Goal: Task Accomplishment & Management: Complete application form

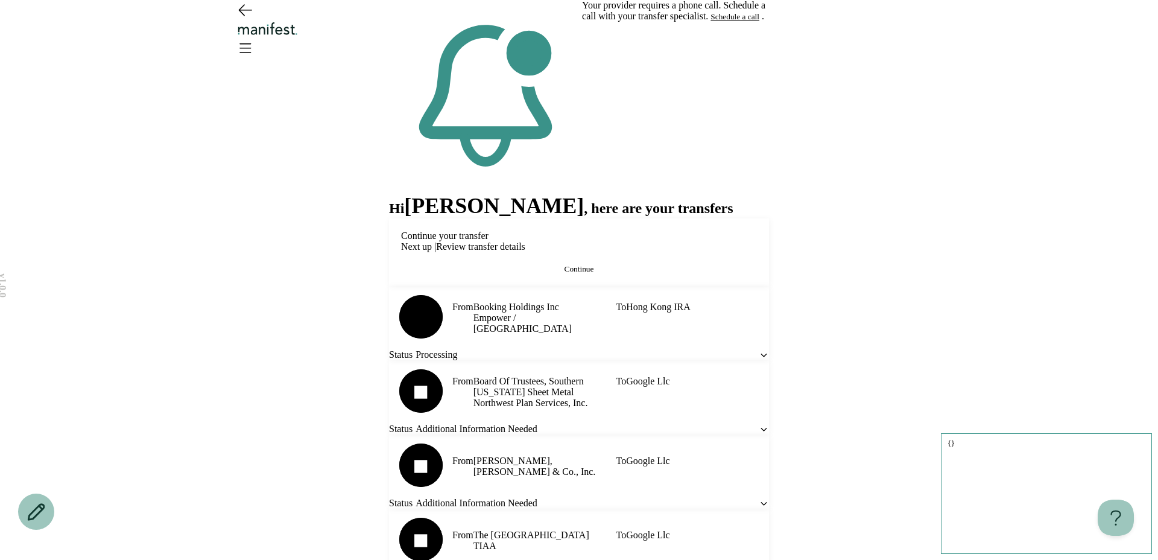
click at [584, 273] on span "Continue" at bounding box center [580, 268] width 30 height 9
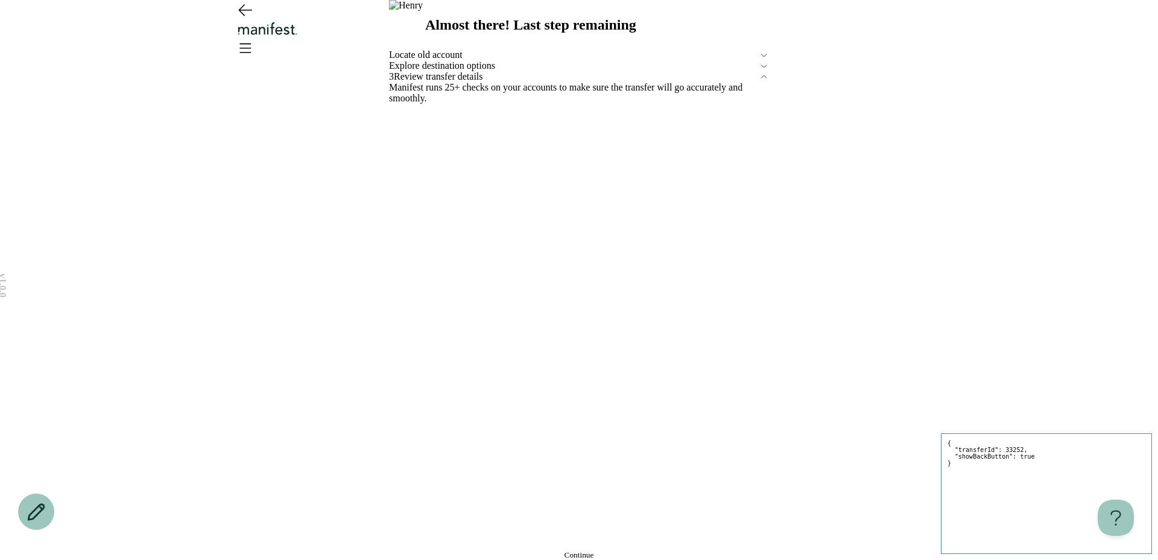
click at [513, 71] on div "Explore destination options" at bounding box center [579, 65] width 380 height 11
click at [402, 103] on button "Edit" at bounding box center [395, 98] width 13 height 10
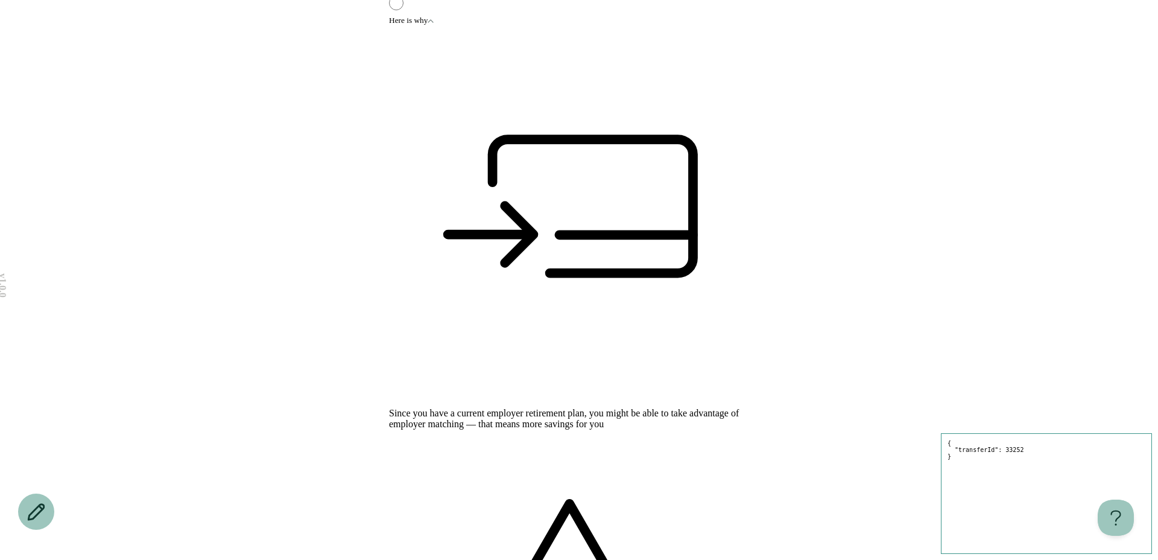
scroll to position [207, 0]
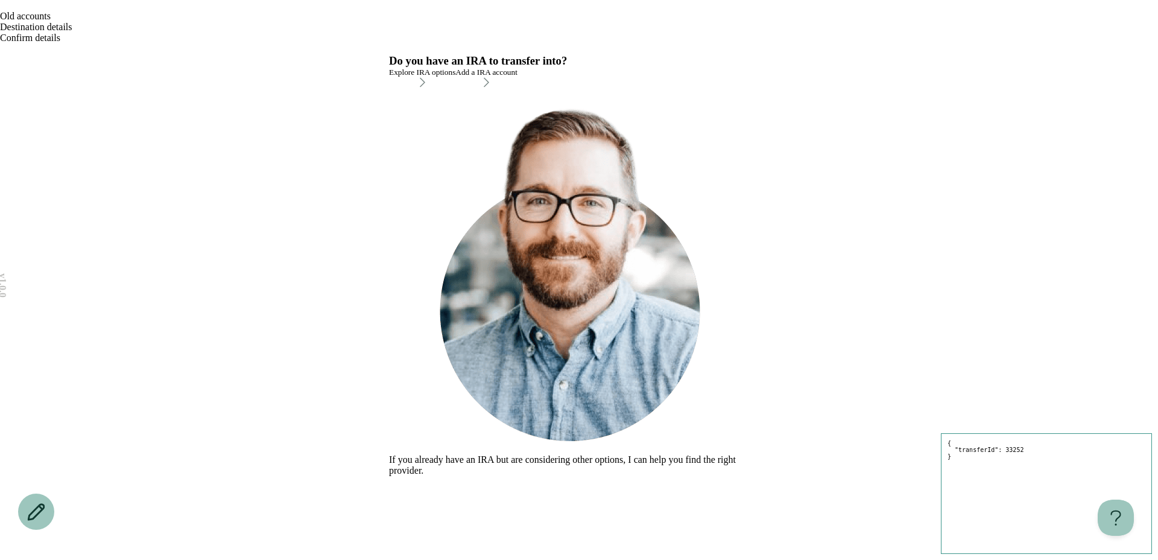
click at [455, 77] on div "Explore IRA options" at bounding box center [422, 73] width 66 height 10
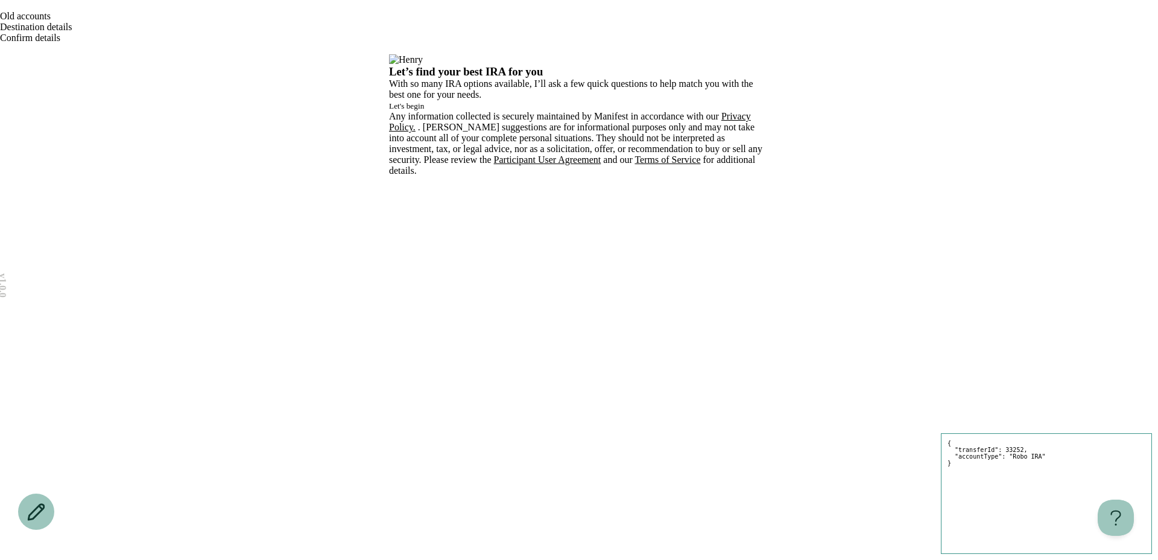
click at [424, 111] on button "Let's begin" at bounding box center [406, 106] width 35 height 10
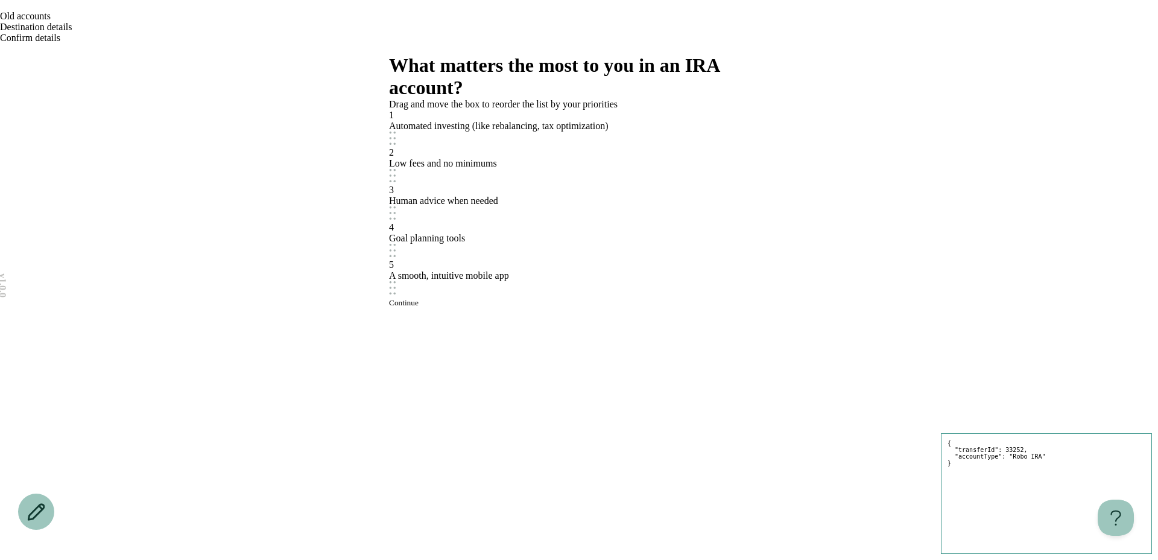
click at [419, 308] on button "Continue" at bounding box center [404, 303] width 30 height 10
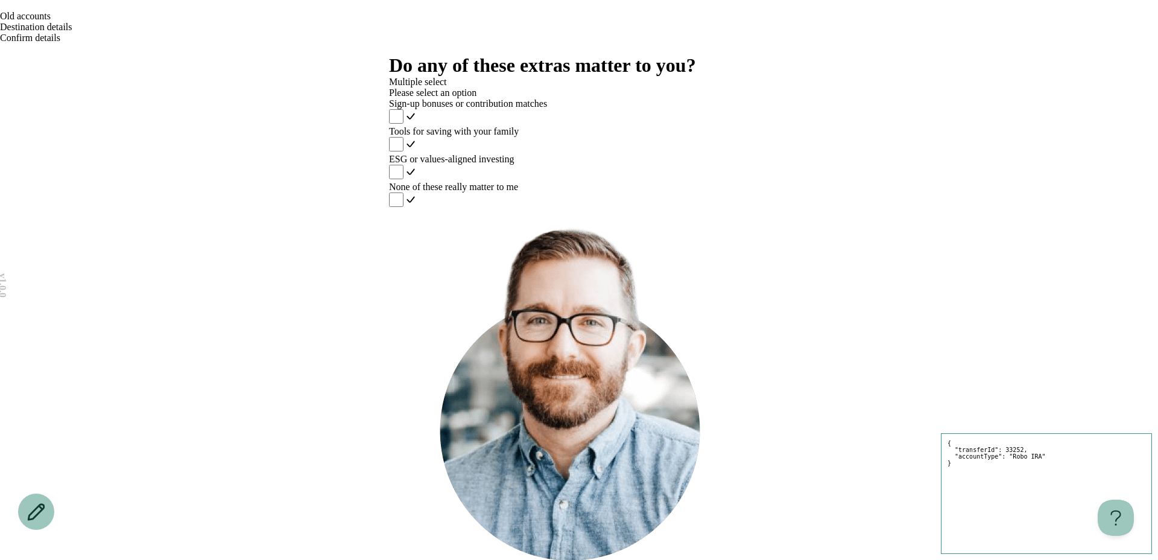
click at [534, 209] on label "None of these really matter to me" at bounding box center [579, 196] width 380 height 28
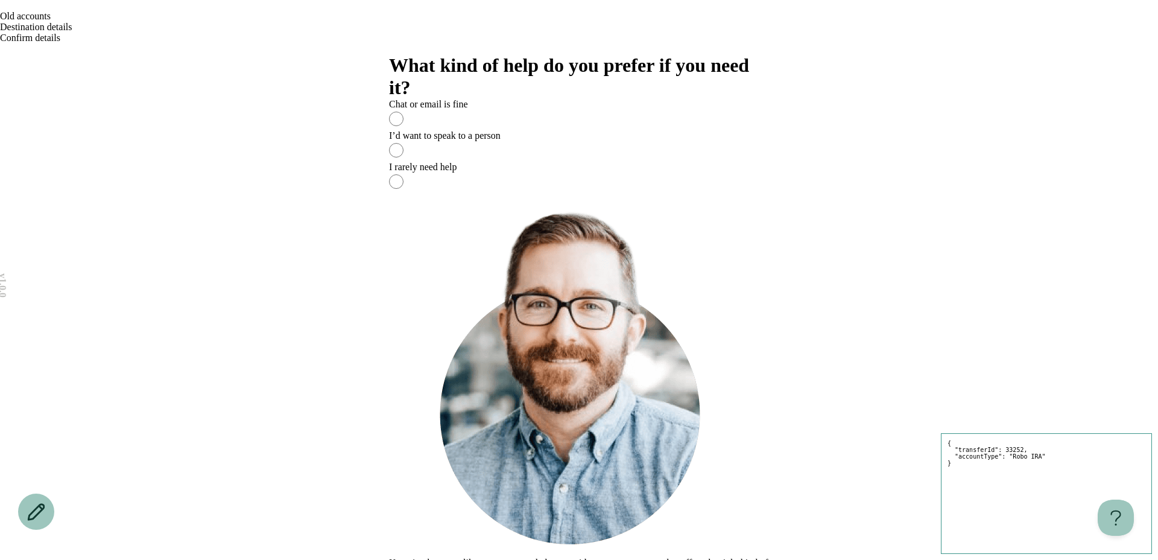
click at [544, 193] on label "I rarely need help" at bounding box center [579, 177] width 380 height 31
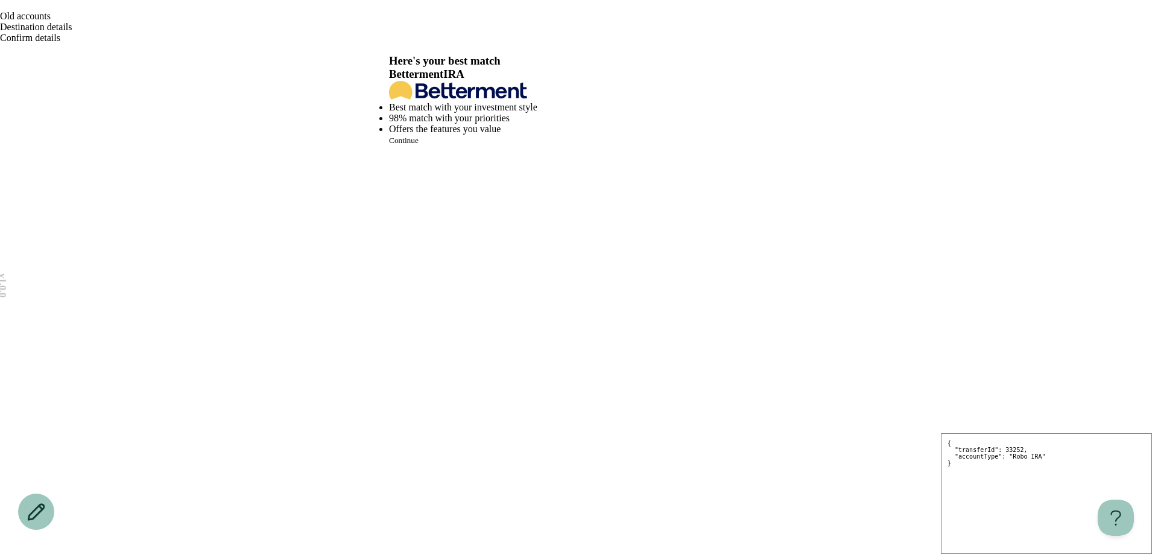
click at [419, 145] on button "Continue" at bounding box center [404, 141] width 30 height 10
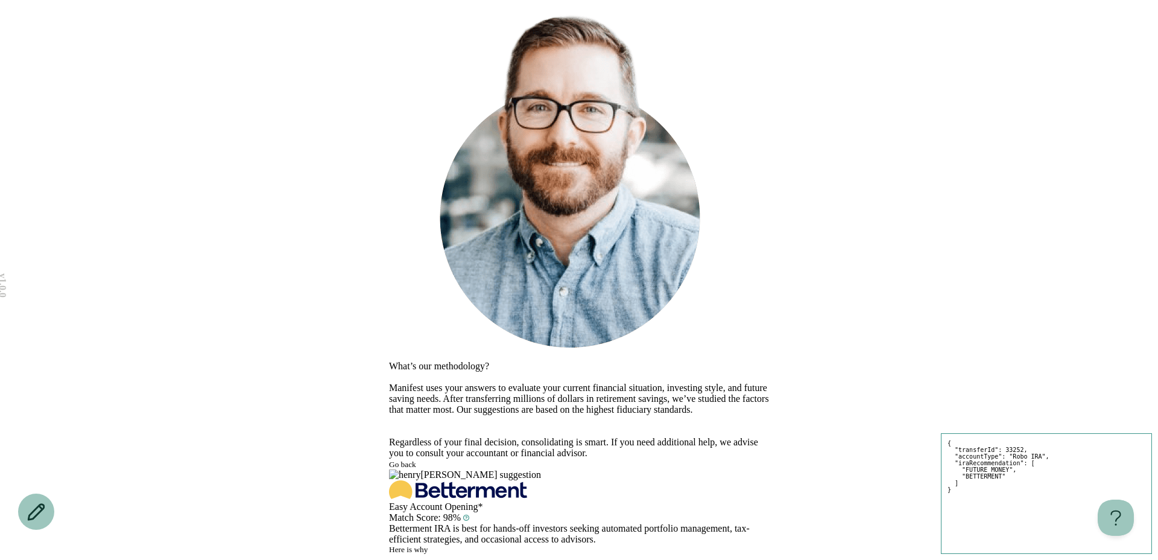
scroll to position [141, 0]
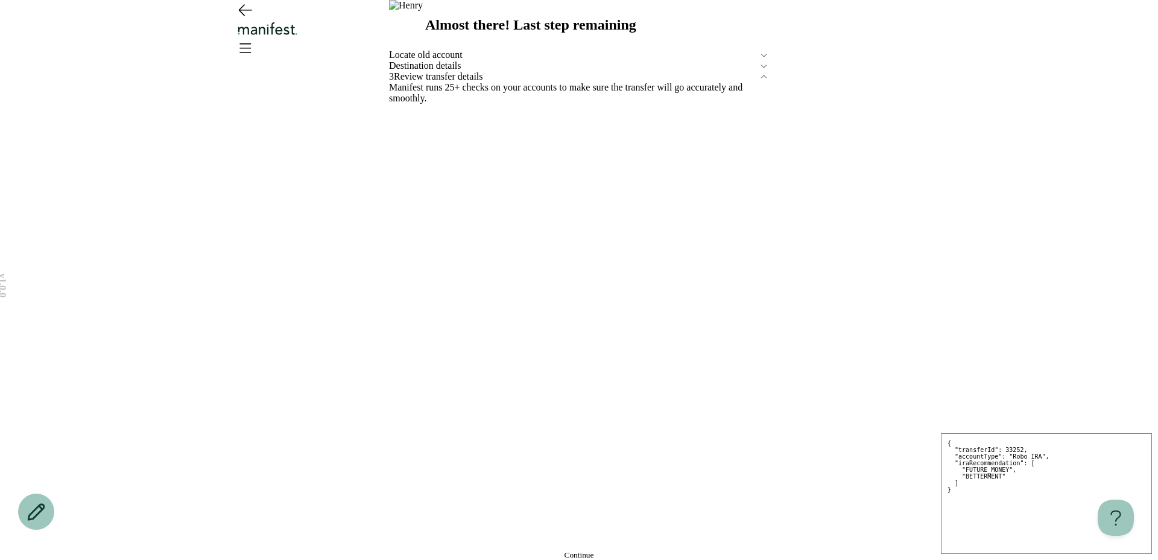
click at [535, 550] on button "Continue" at bounding box center [579, 555] width 380 height 10
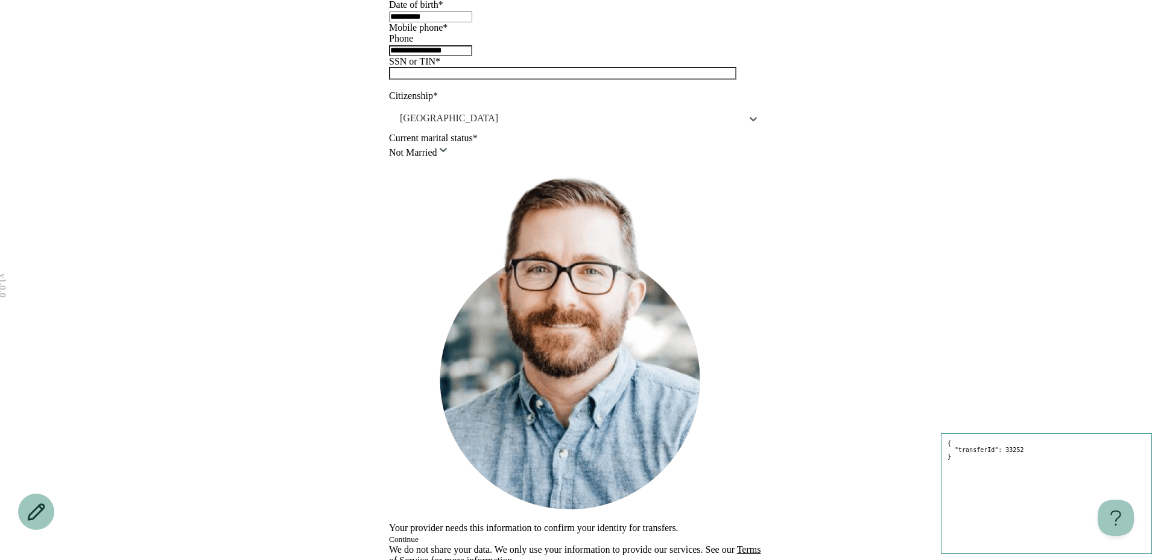
scroll to position [278, 0]
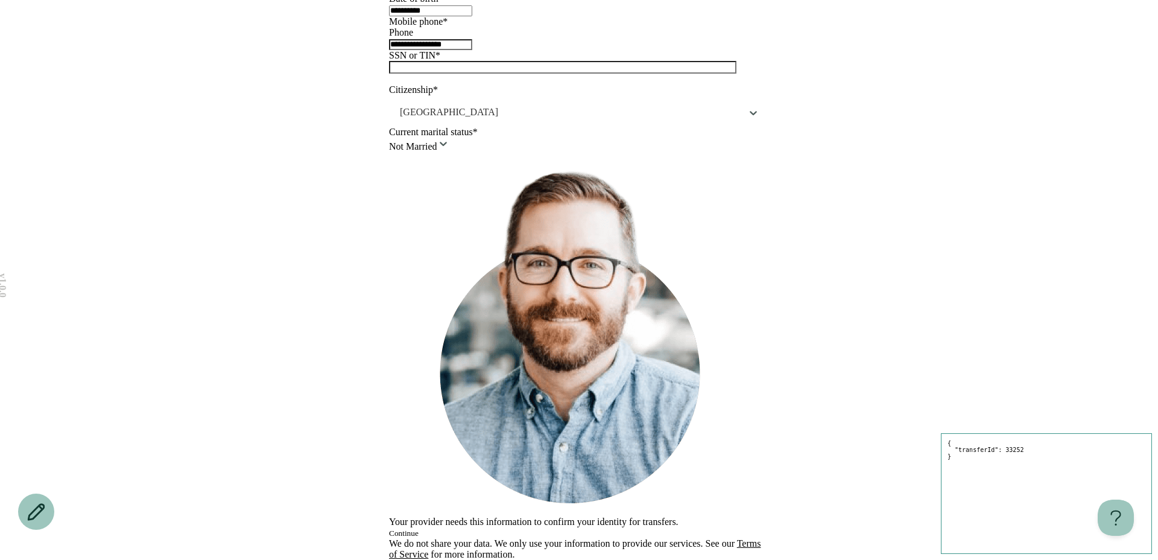
click at [419, 528] on button "Continue" at bounding box center [404, 533] width 30 height 10
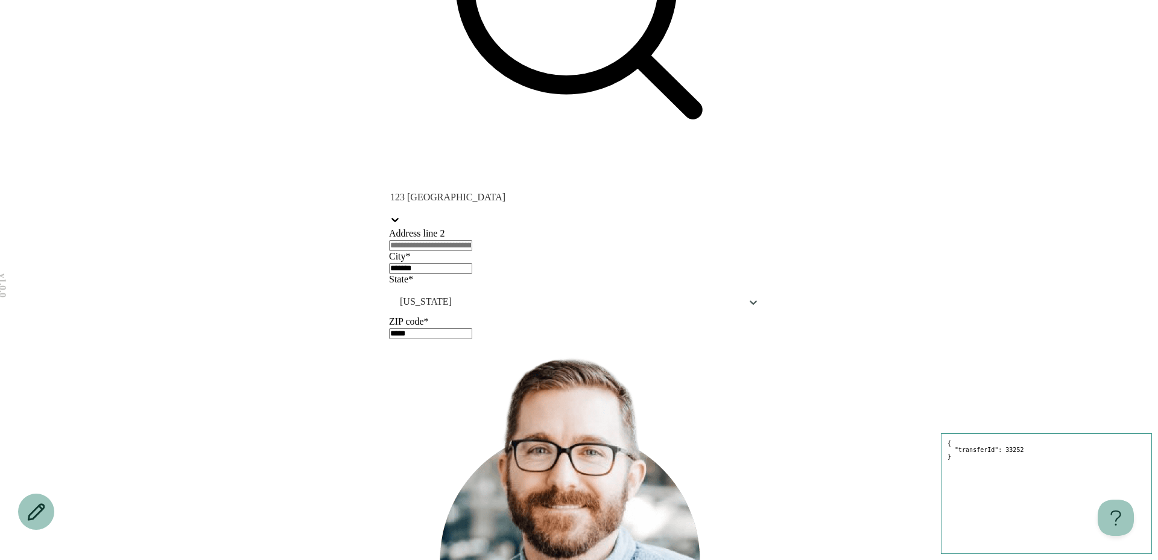
scroll to position [0, 0]
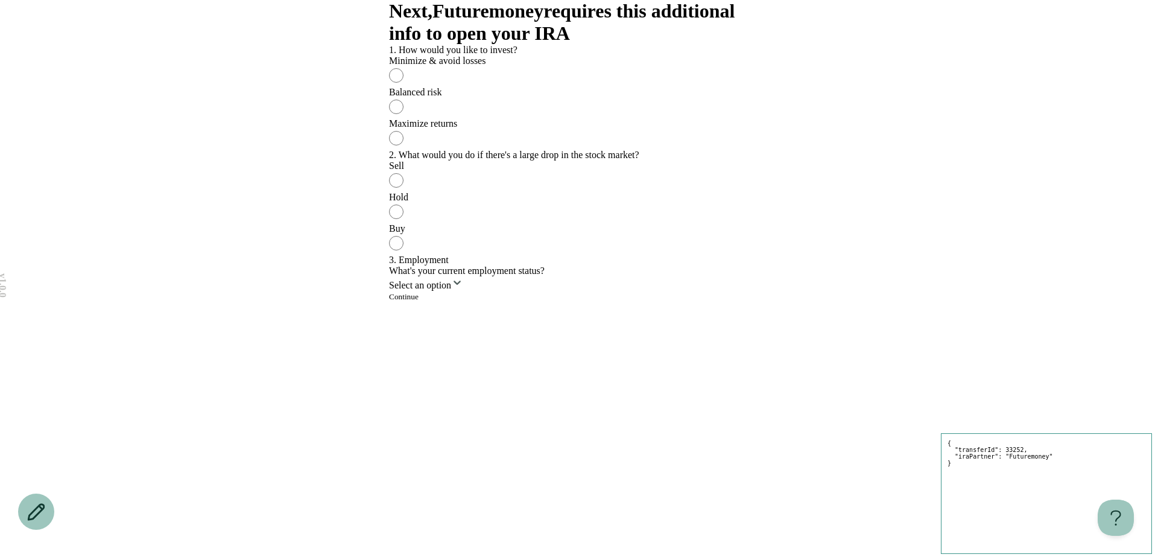
scroll to position [130, 0]
click at [516, 129] on div "Maximize returns" at bounding box center [579, 123] width 380 height 11
click at [502, 192] on label "Sell" at bounding box center [579, 175] width 380 height 31
click at [494, 291] on div "3. Employment What's your current employment status? Select an option" at bounding box center [579, 273] width 380 height 36
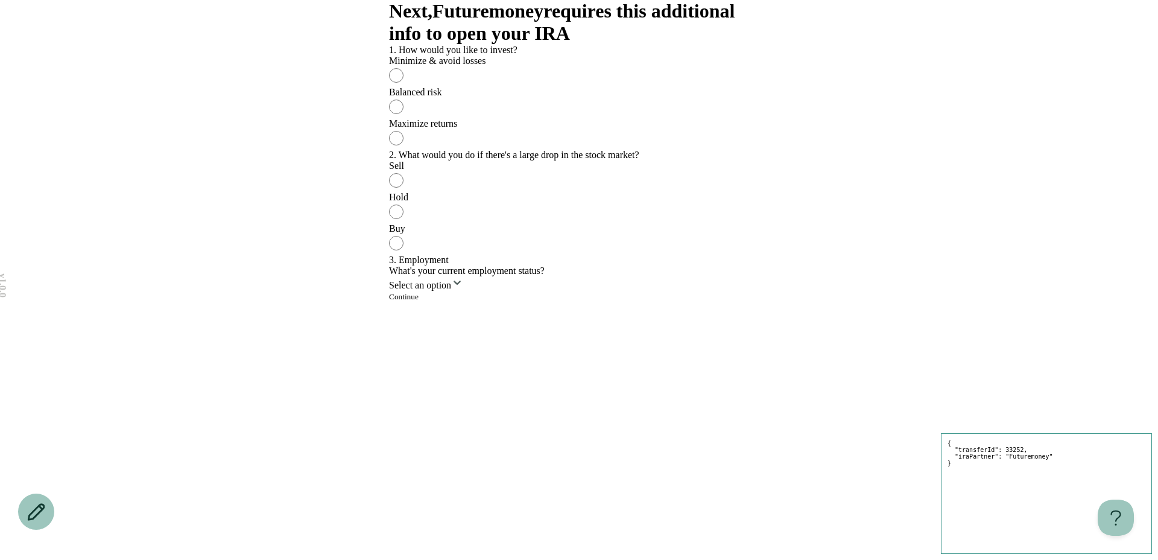
click at [494, 448] on html "v 1.0.0 { "transferId": 33252, "iraPartner": "Futuremoney" } Old accounts Desti…" at bounding box center [579, 253] width 1158 height 614
click at [419, 302] on button "Continue" at bounding box center [404, 297] width 30 height 10
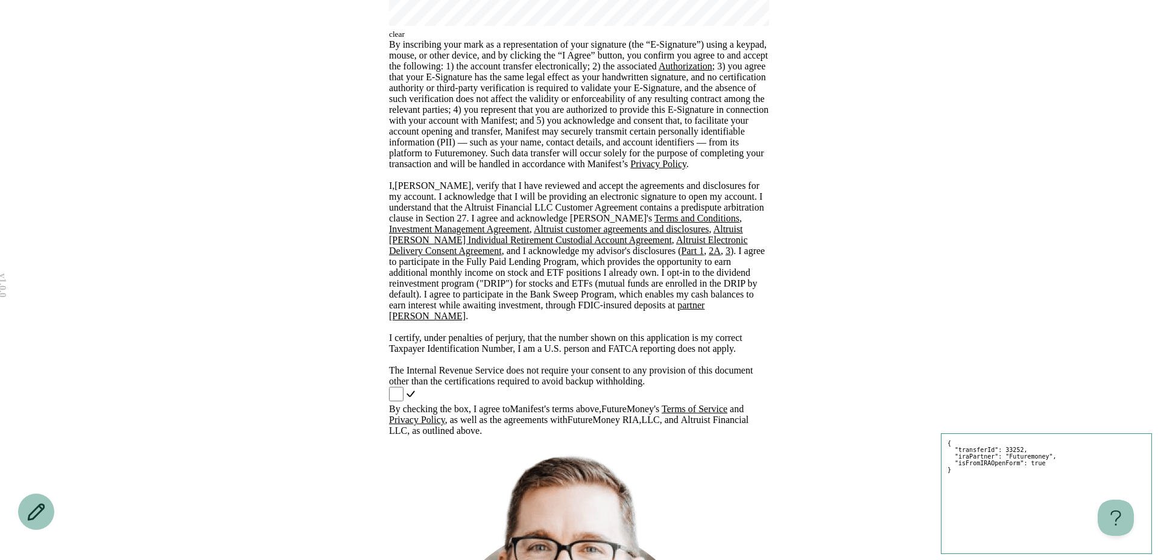
scroll to position [323, 0]
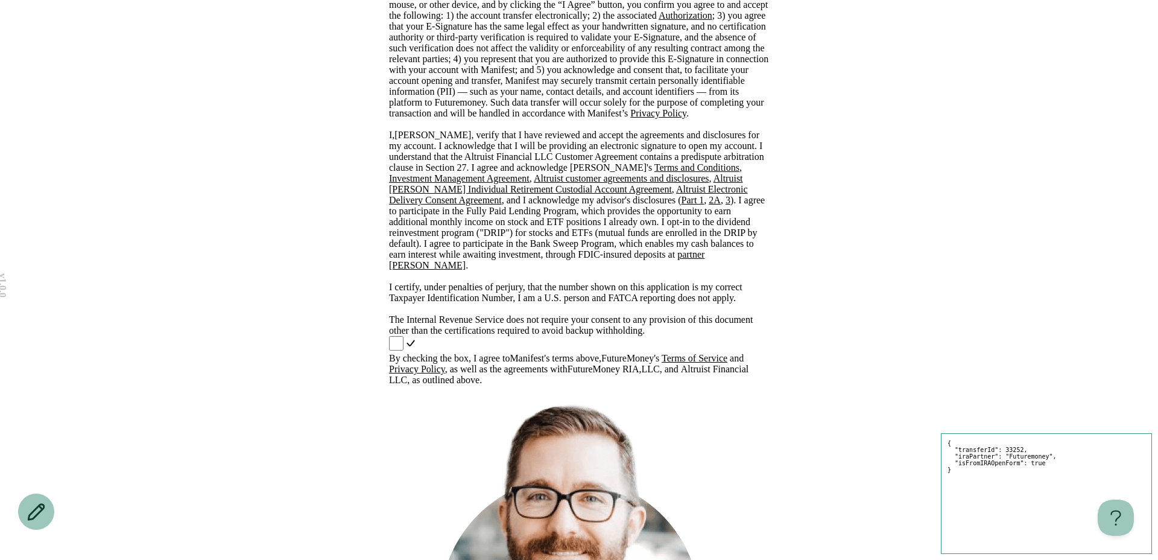
click at [394, 336] on div "By checking the box, I agree to Manifest 's terms above, FutureMoney 's Terms o…" at bounding box center [579, 360] width 380 height 49
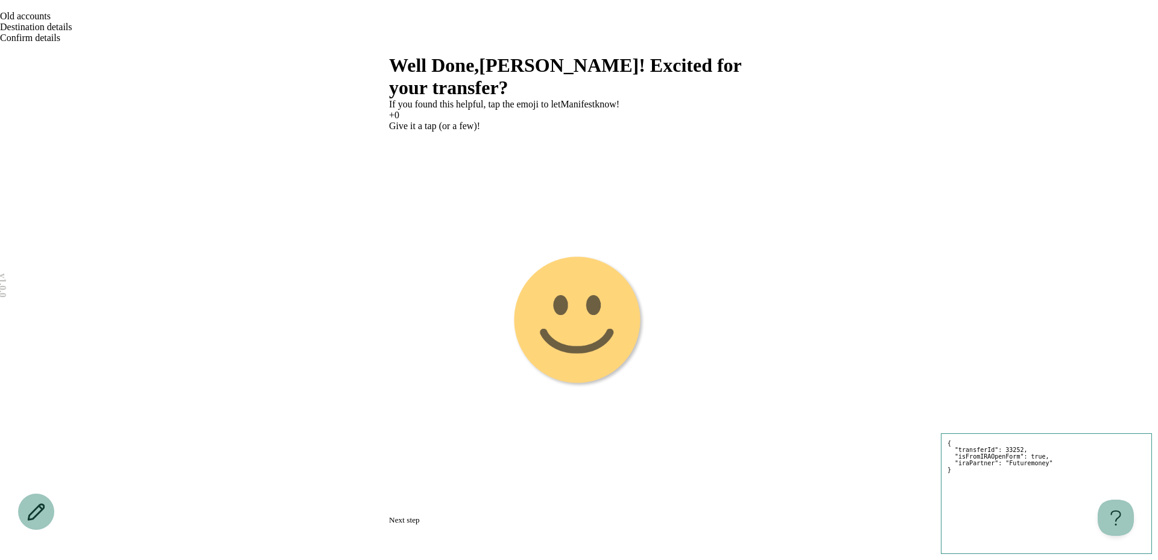
click at [420, 515] on button "Next step" at bounding box center [404, 520] width 31 height 10
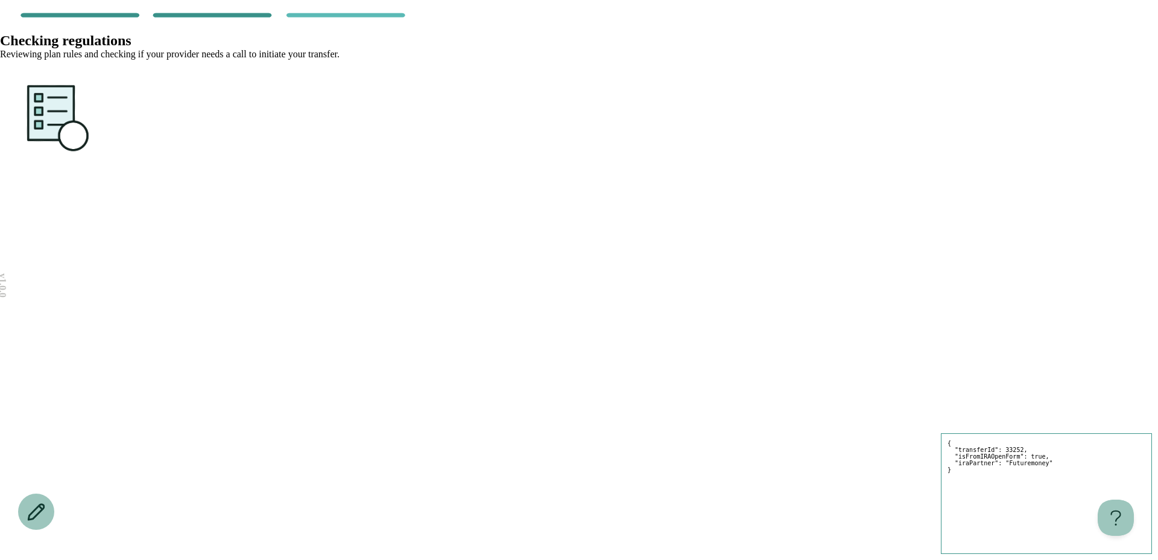
click at [317, 168] on div "v 1.0.0 { "transferId": 33252, "isFromIRAOpenForm": true, "iraPartner": "Future…" at bounding box center [579, 84] width 1158 height 168
